Goal: Task Accomplishment & Management: Complete application form

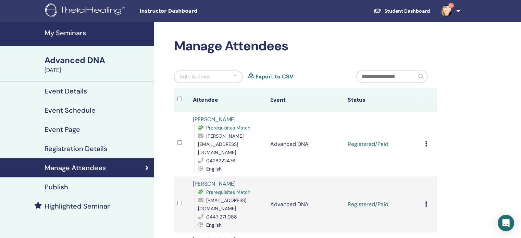
click at [426, 141] on icon at bounding box center [426, 143] width 2 height 5
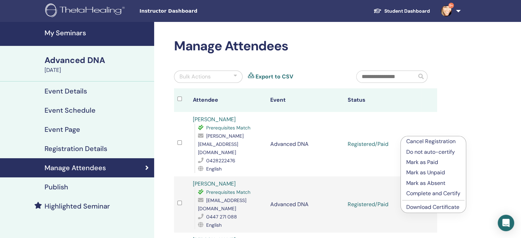
click at [417, 192] on p "Complete and Certify" at bounding box center [433, 193] width 54 height 8
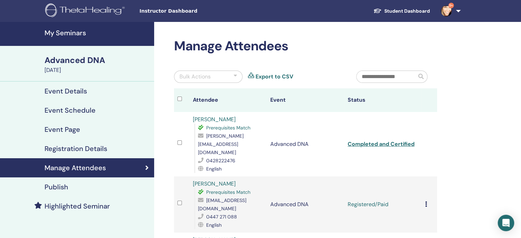
click at [425, 201] on icon at bounding box center [426, 203] width 2 height 5
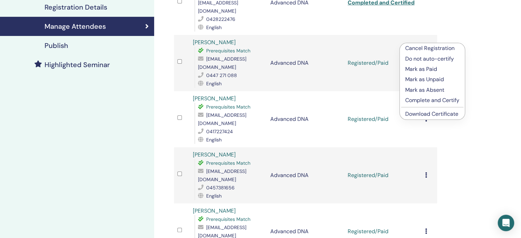
scroll to position [142, 0]
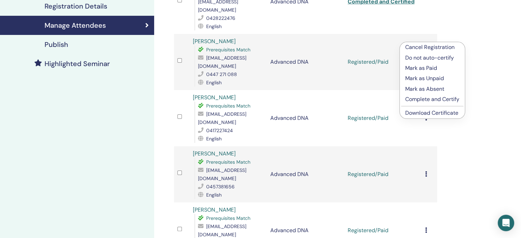
click at [439, 98] on p "Complete and Certify" at bounding box center [432, 99] width 54 height 8
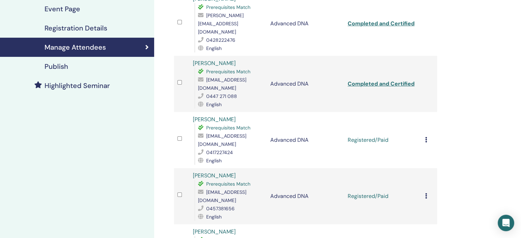
scroll to position [130, 0]
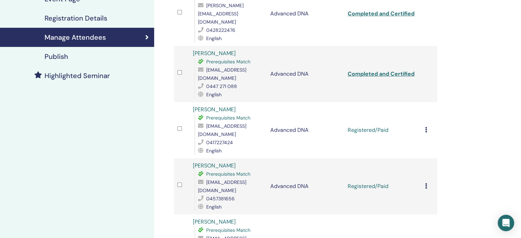
click at [426, 127] on icon at bounding box center [426, 129] width 2 height 5
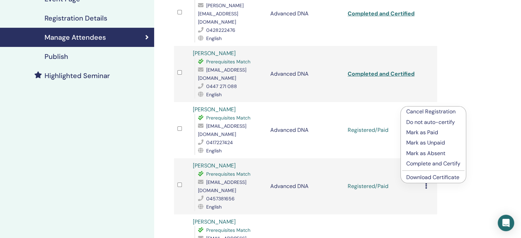
click at [422, 164] on p "Complete and Certify" at bounding box center [433, 163] width 54 height 8
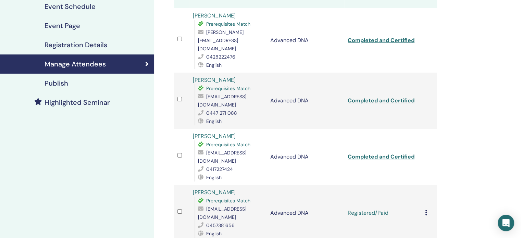
scroll to position [131, 0]
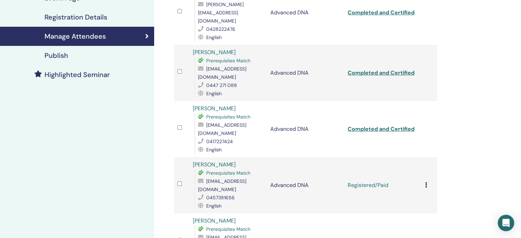
click at [425, 182] on icon at bounding box center [426, 184] width 2 height 5
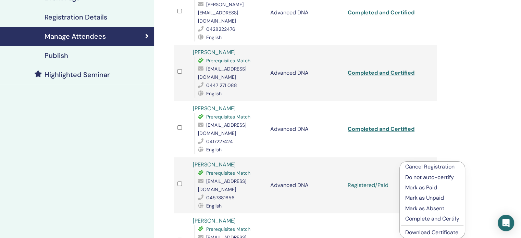
click at [413, 221] on p "Complete and Certify" at bounding box center [432, 219] width 54 height 8
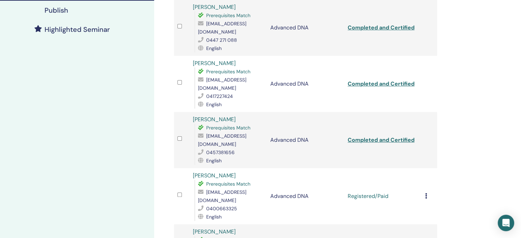
scroll to position [252, 0]
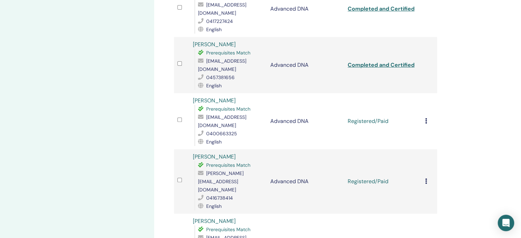
click at [425, 118] on icon at bounding box center [426, 120] width 2 height 5
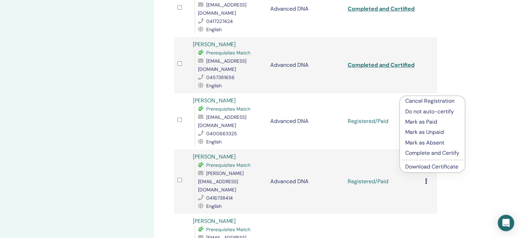
click at [419, 154] on p "Complete and Certify" at bounding box center [432, 153] width 54 height 8
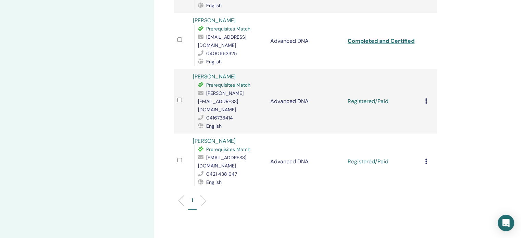
scroll to position [334, 0]
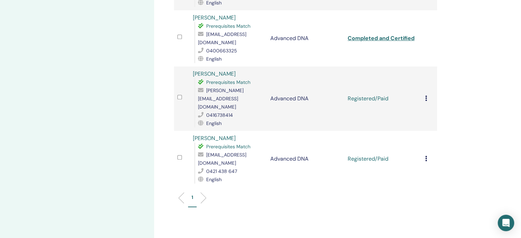
click at [425, 95] on icon at bounding box center [426, 97] width 2 height 5
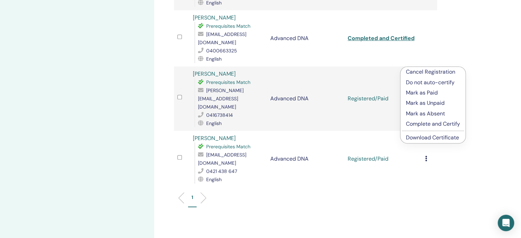
click at [419, 125] on p "Complete and Certify" at bounding box center [433, 124] width 54 height 8
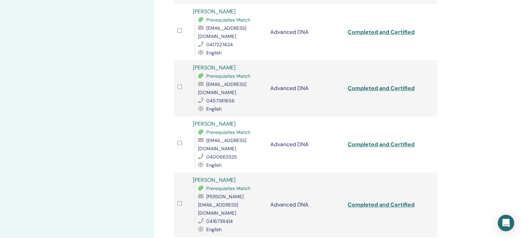
scroll to position [356, 0]
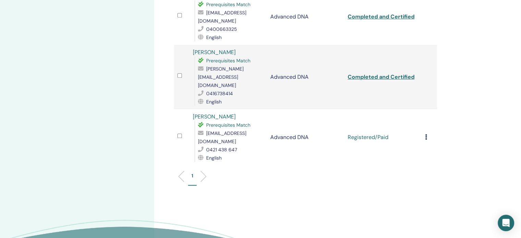
click at [425, 134] on icon at bounding box center [426, 136] width 2 height 5
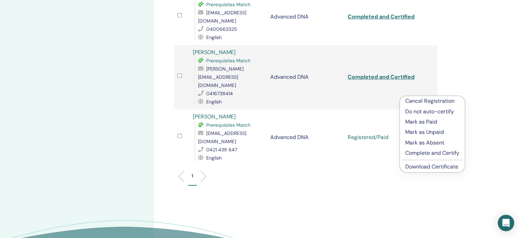
click at [421, 152] on p "Complete and Certify" at bounding box center [432, 153] width 54 height 8
